Goal: Information Seeking & Learning: Learn about a topic

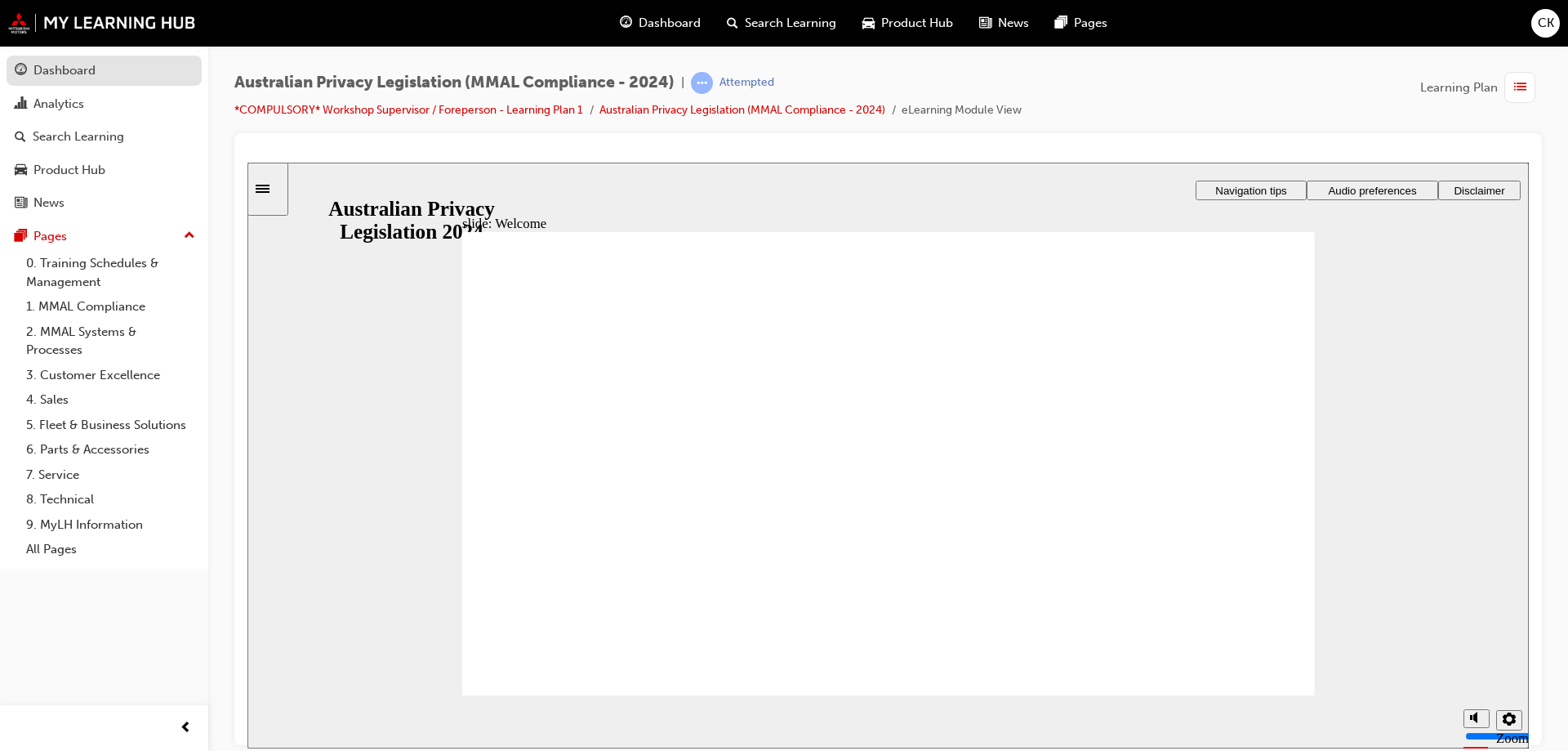
click at [80, 79] on div "Dashboard" at bounding box center [64, 71] width 62 height 19
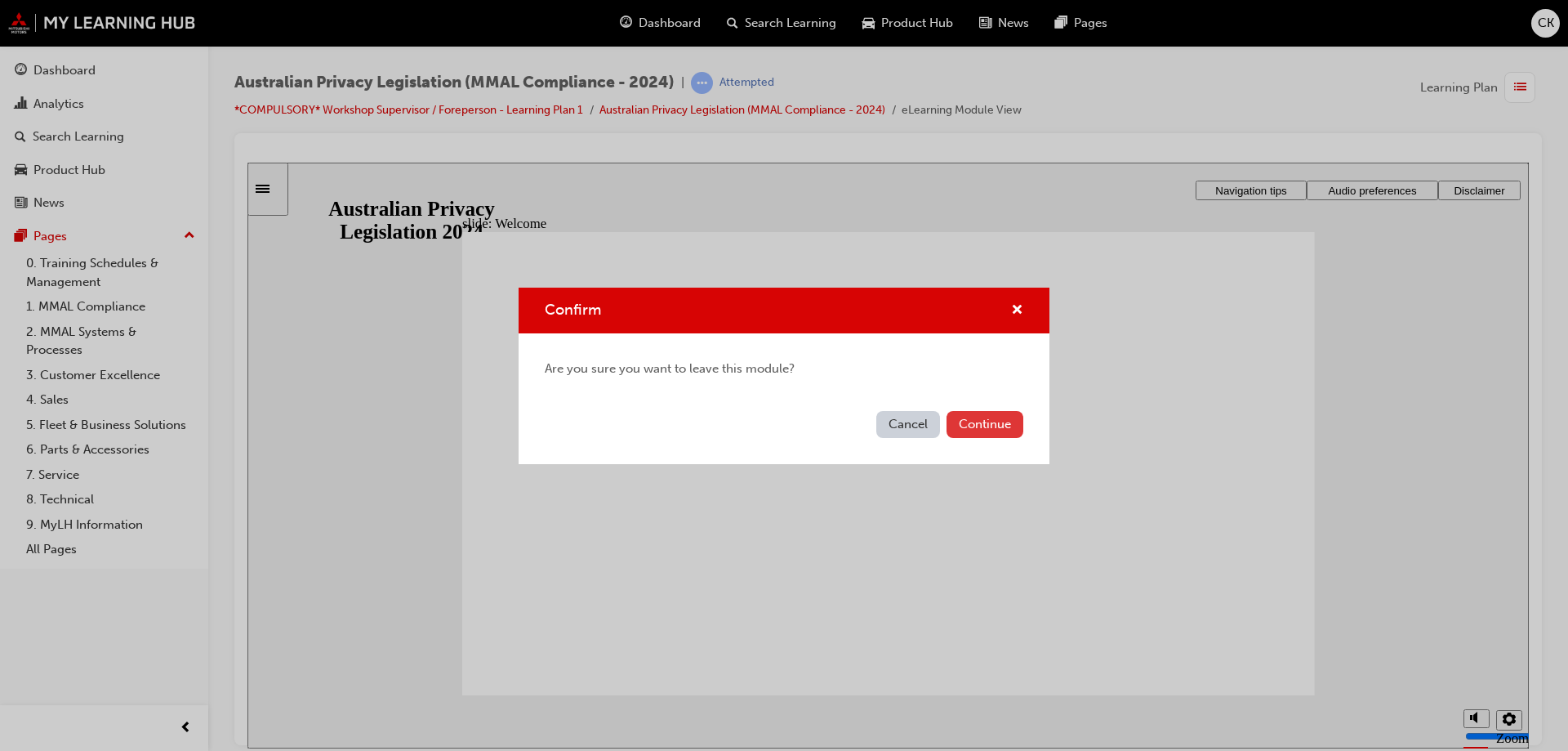
click at [980, 420] on button "Continue" at bounding box center [984, 425] width 77 height 27
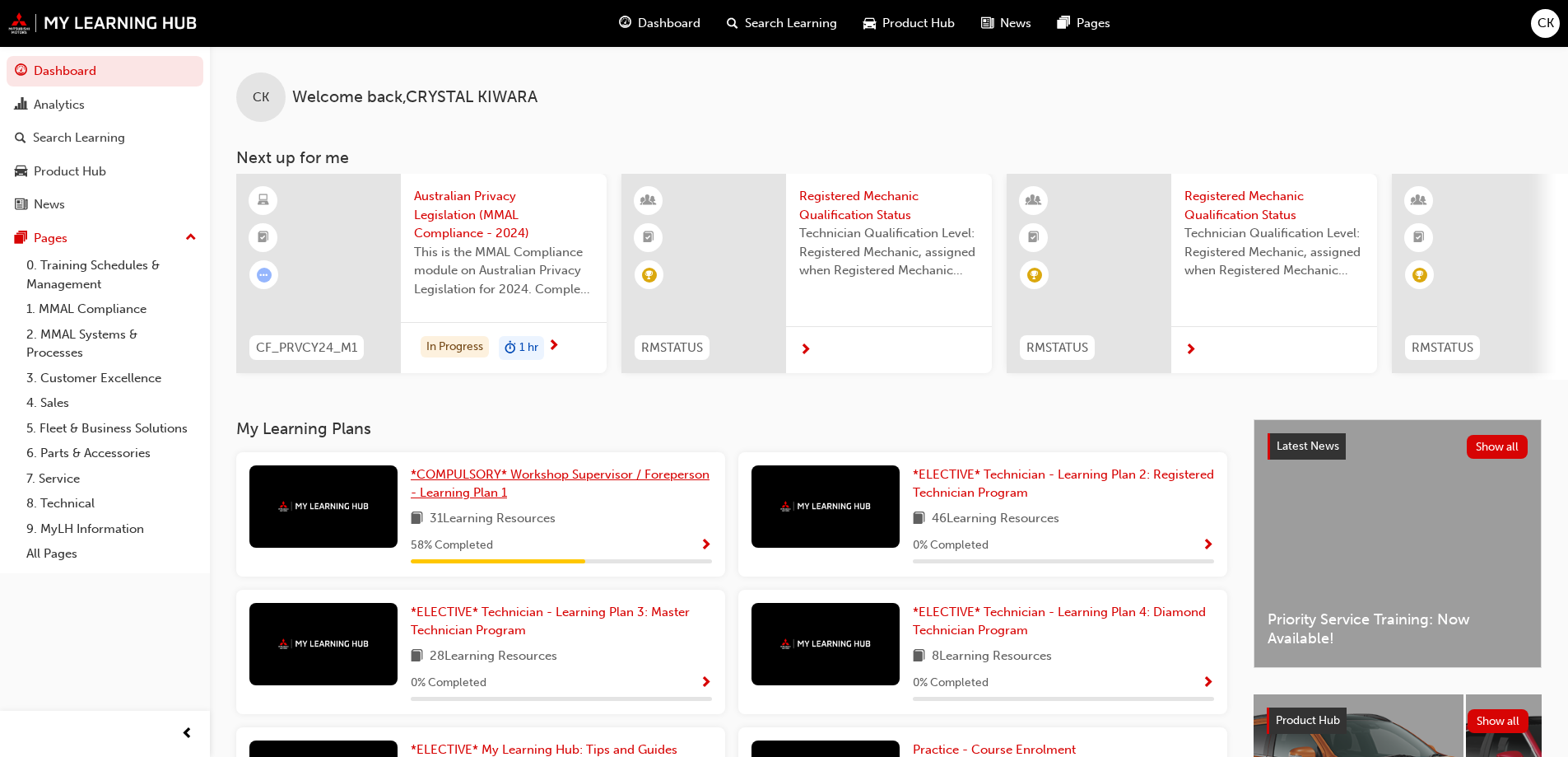
click at [489, 478] on span "*COMPULSORY* Workshop Supervisor / Foreperson - Learning Plan 1" at bounding box center [559, 483] width 298 height 34
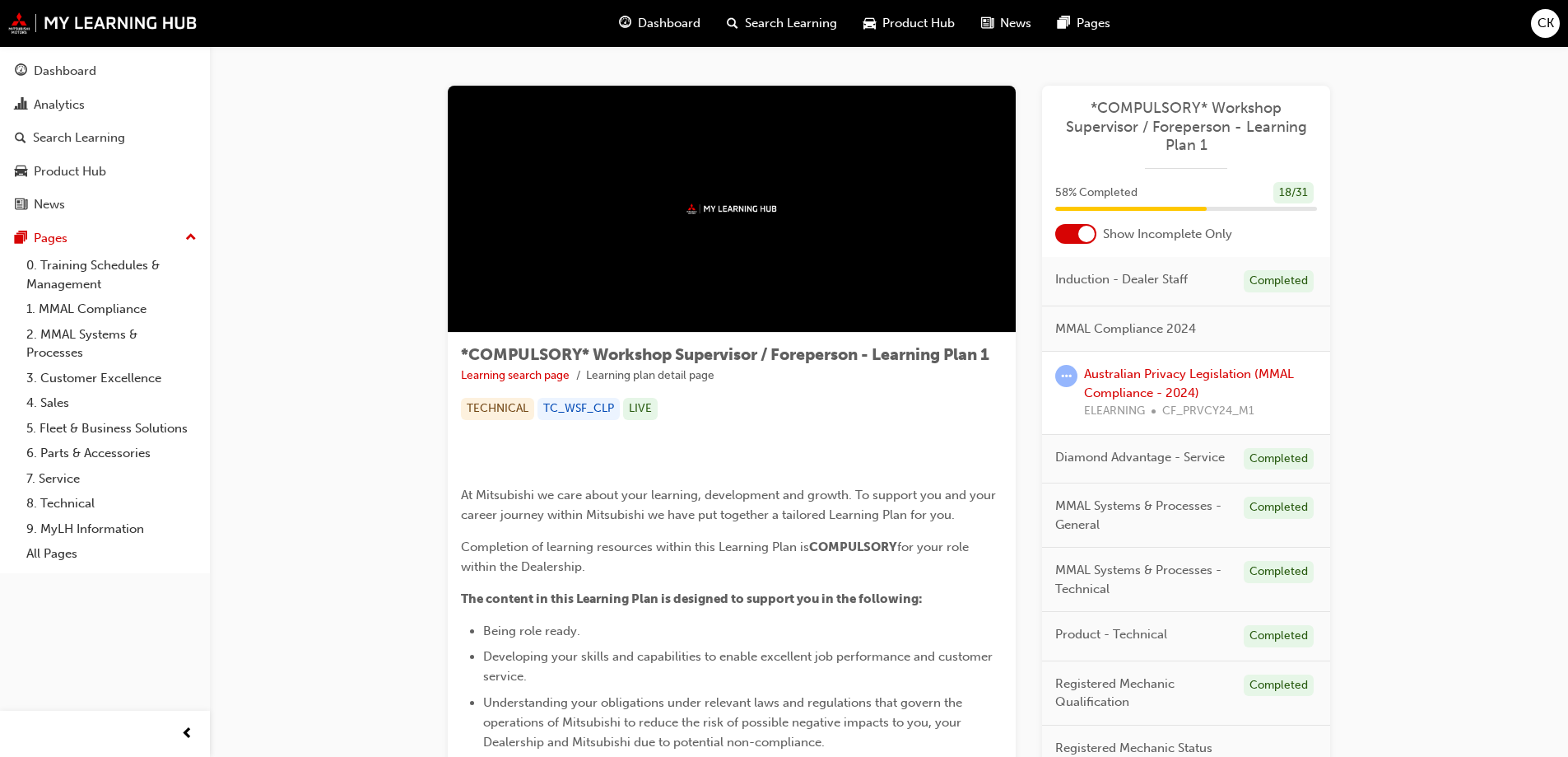
click at [1077, 234] on div at bounding box center [1075, 234] width 41 height 20
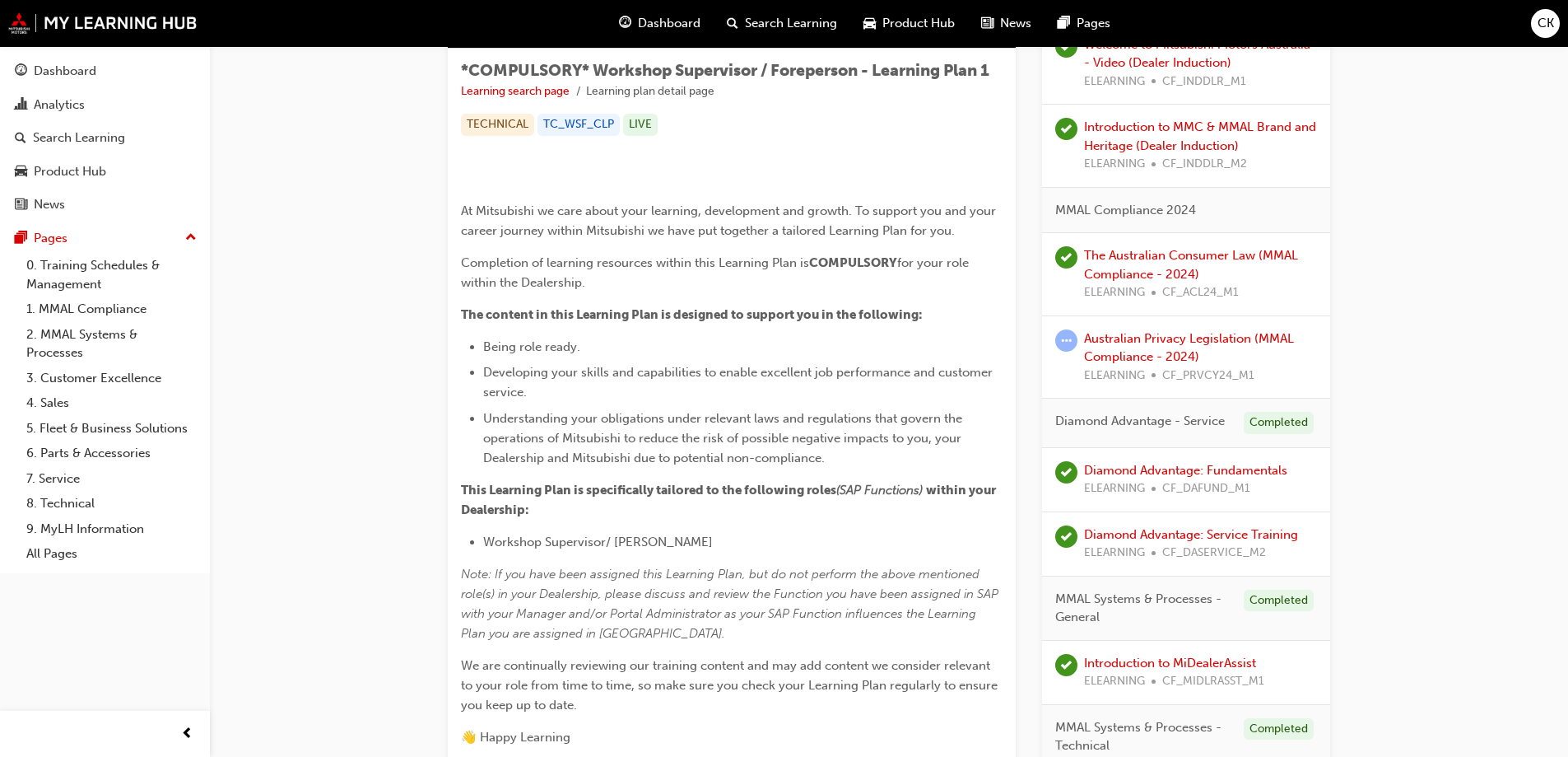
scroll to position [268, 0]
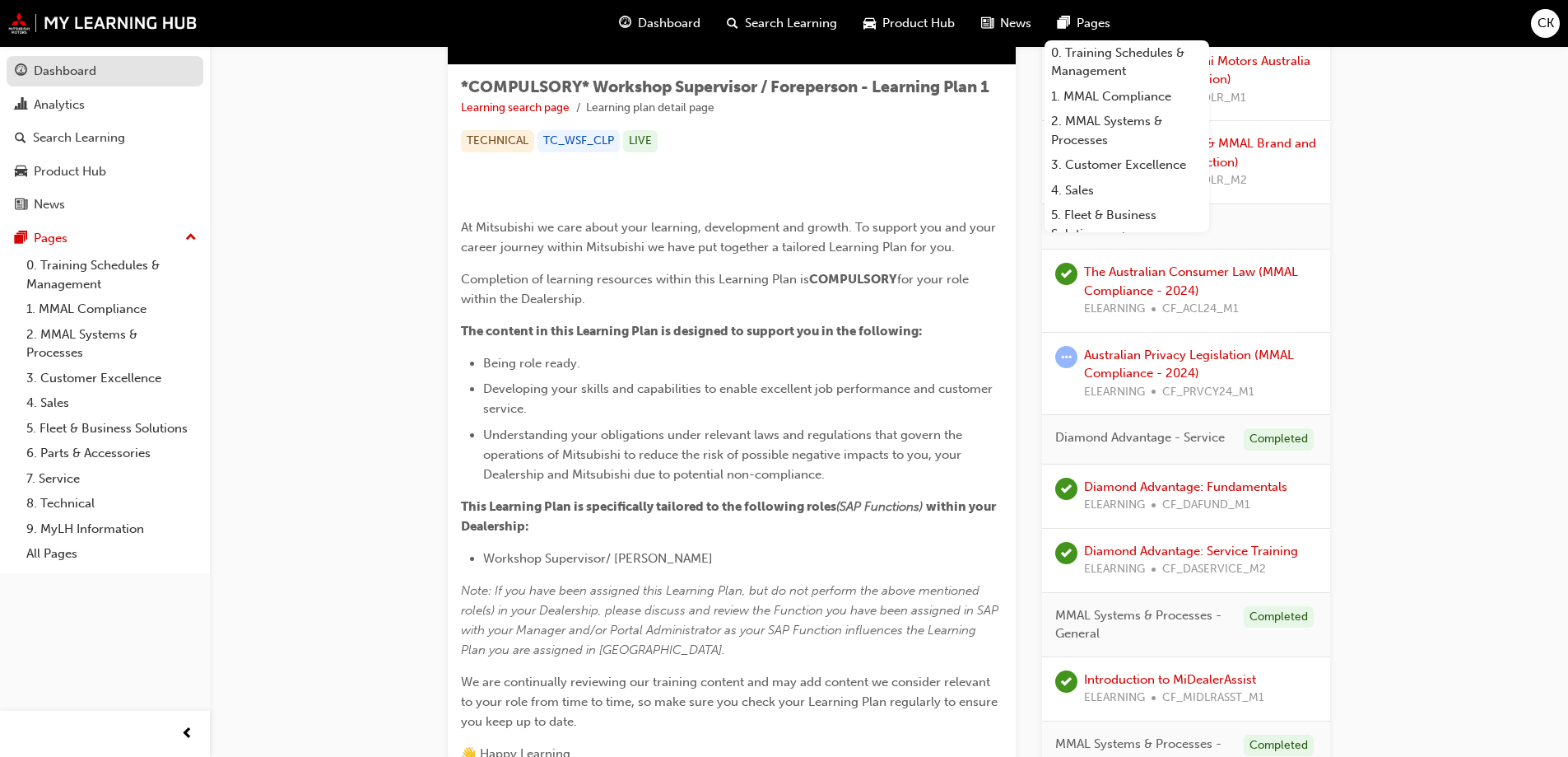
click at [73, 71] on div "Dashboard" at bounding box center [65, 71] width 63 height 19
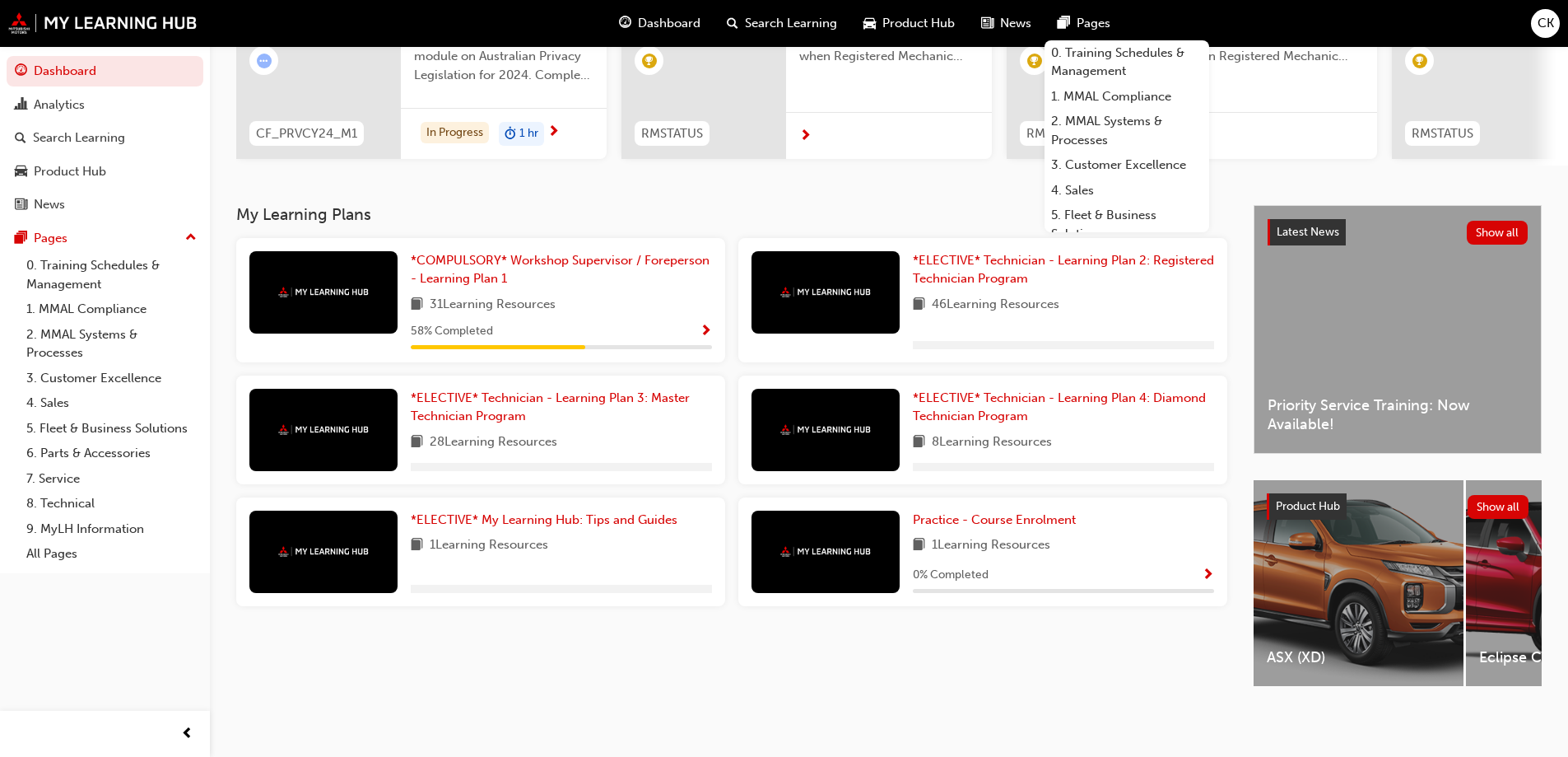
scroll to position [227, 0]
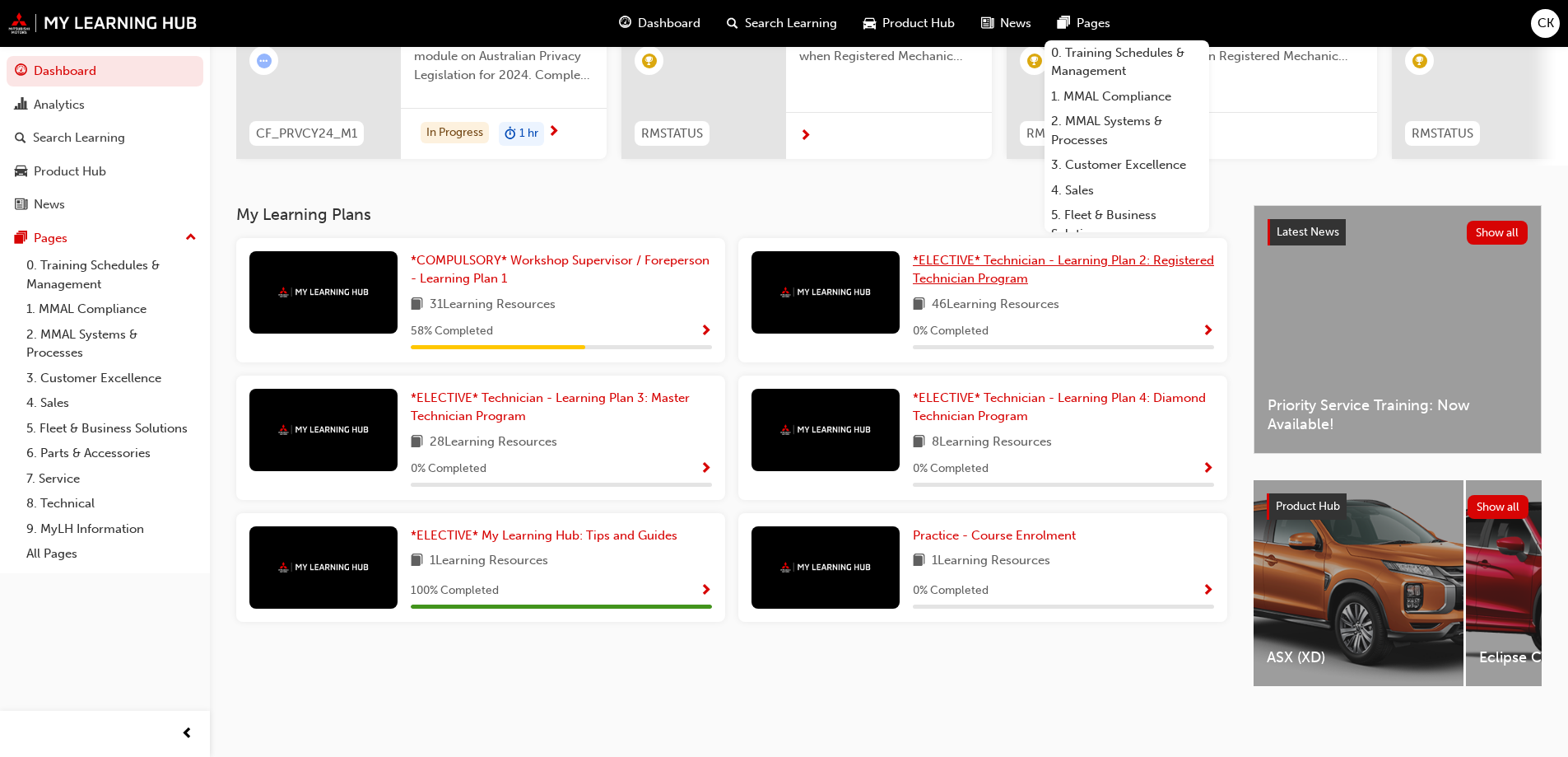
click at [986, 264] on link "*ELECTIVE* Technician - Learning Plan 2: Registered Technician Program" at bounding box center [1063, 269] width 301 height 37
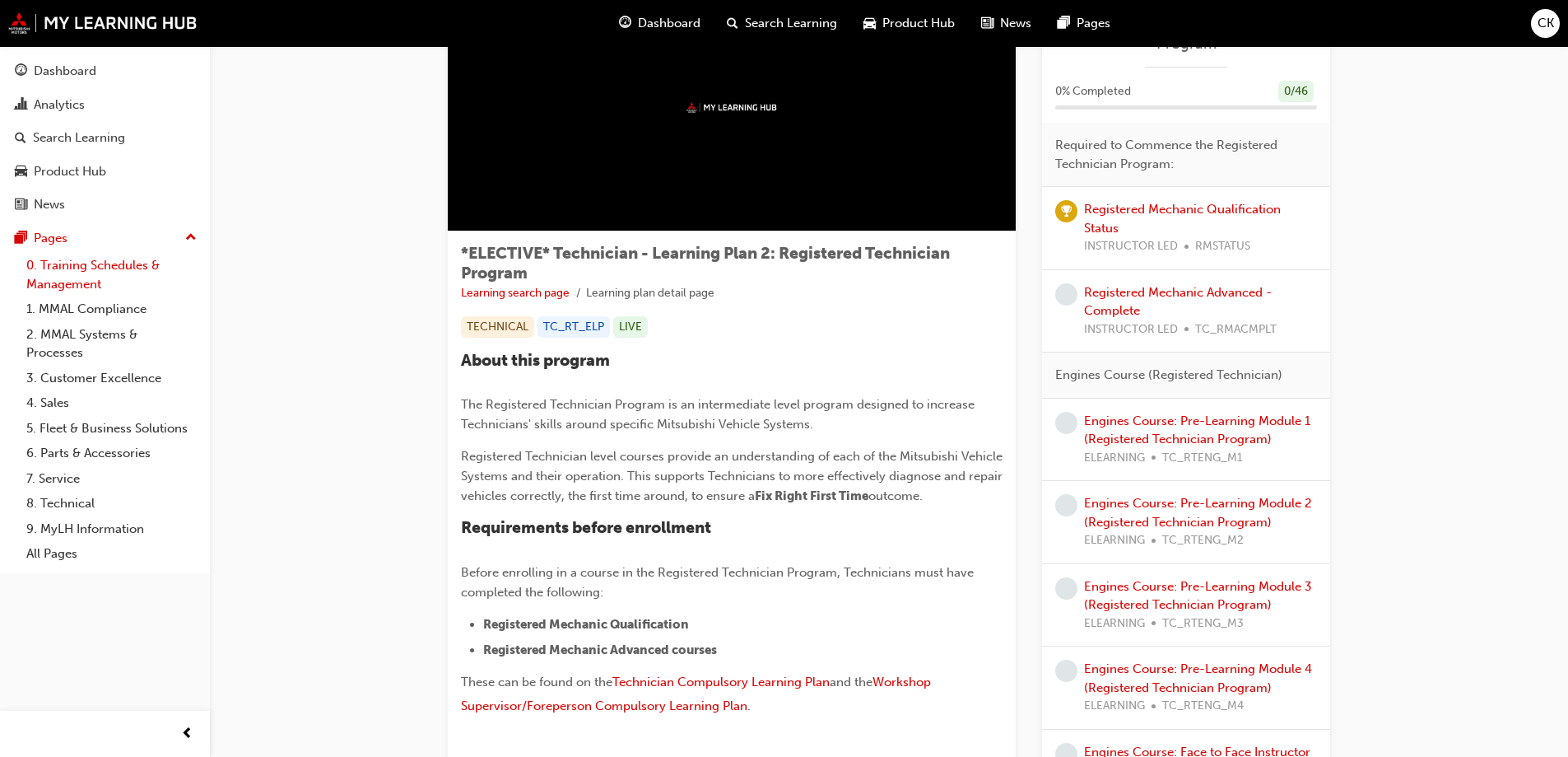
scroll to position [82, 0]
